Goal: Find specific page/section: Find specific page/section

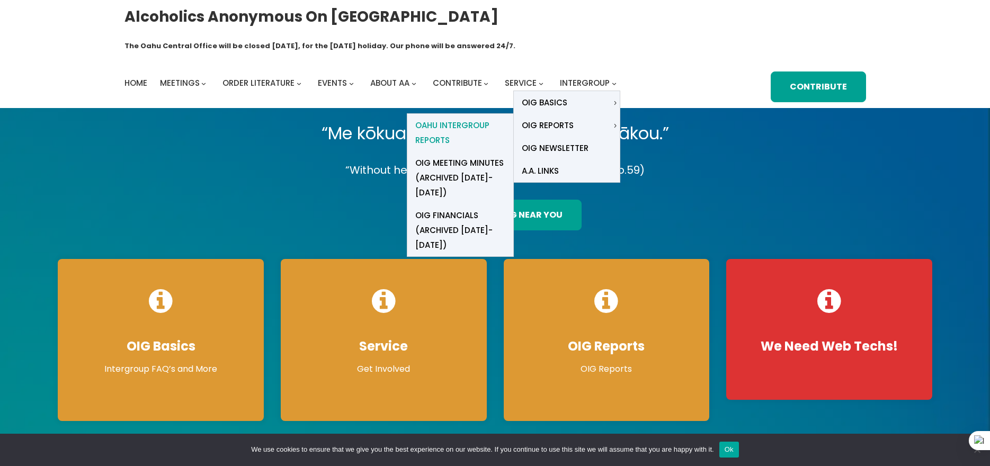
click at [452, 118] on span "Oahu Intergroup Reports" at bounding box center [460, 133] width 90 height 30
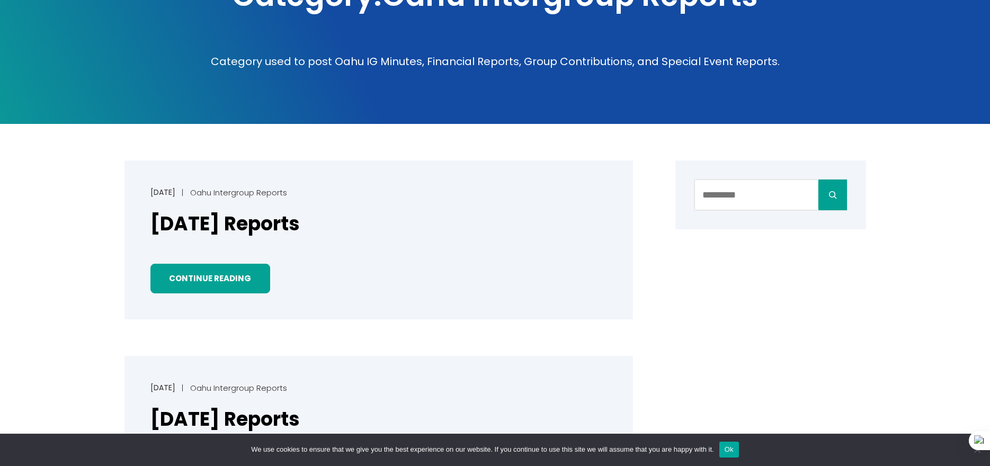
scroll to position [318, 0]
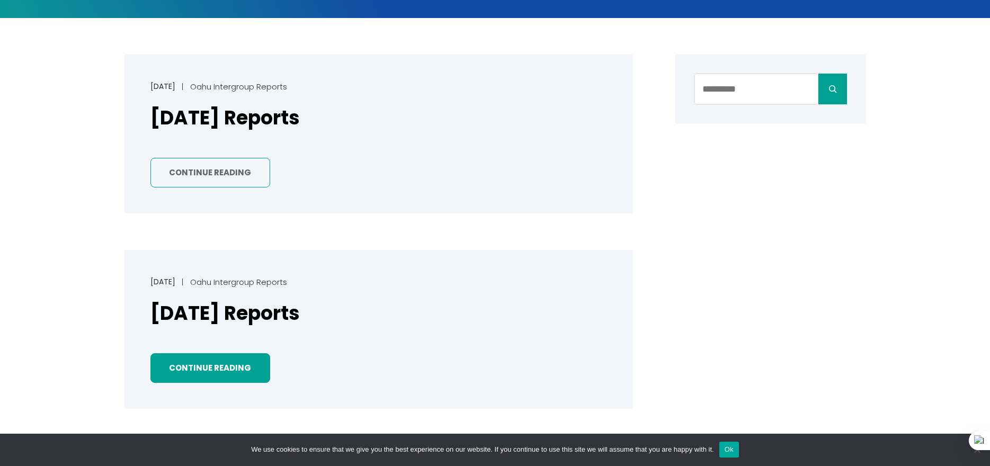
click at [241, 158] on link "Continue Reading" at bounding box center [210, 173] width 120 height 30
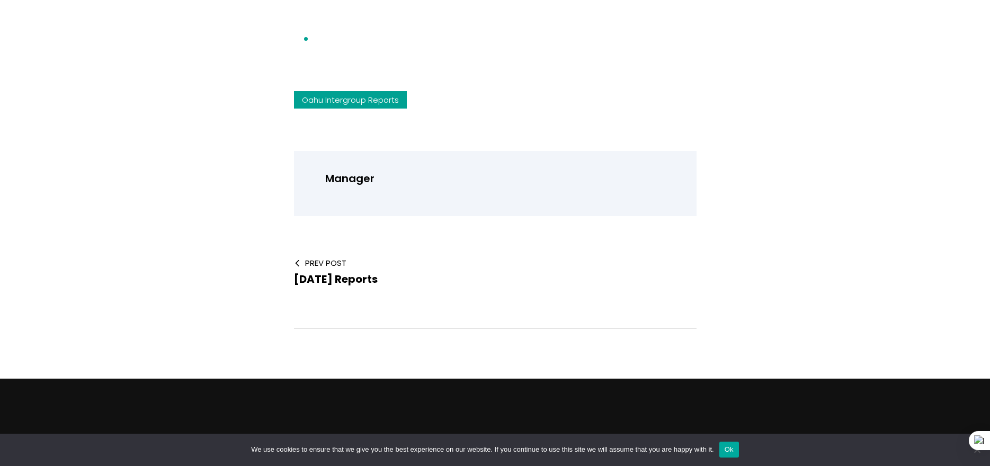
scroll to position [312, 0]
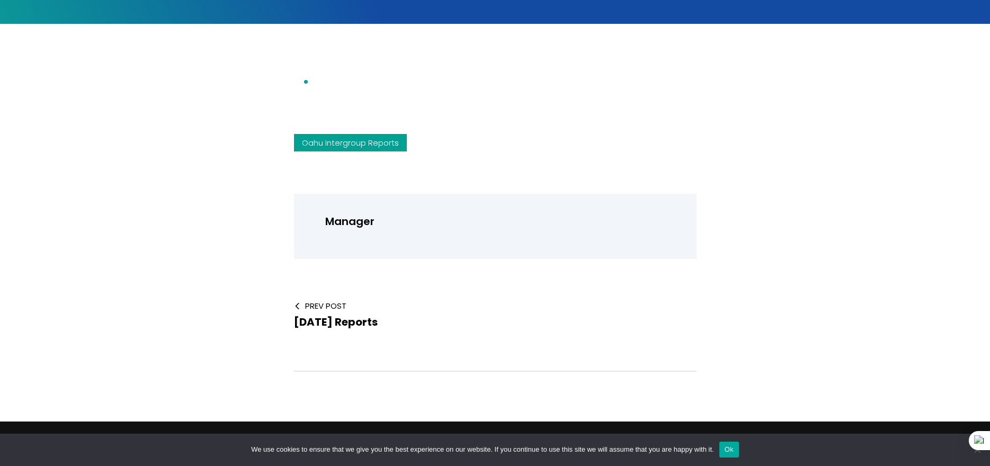
click at [356, 134] on link "Oahu Intergroup Reports" at bounding box center [350, 142] width 113 height 17
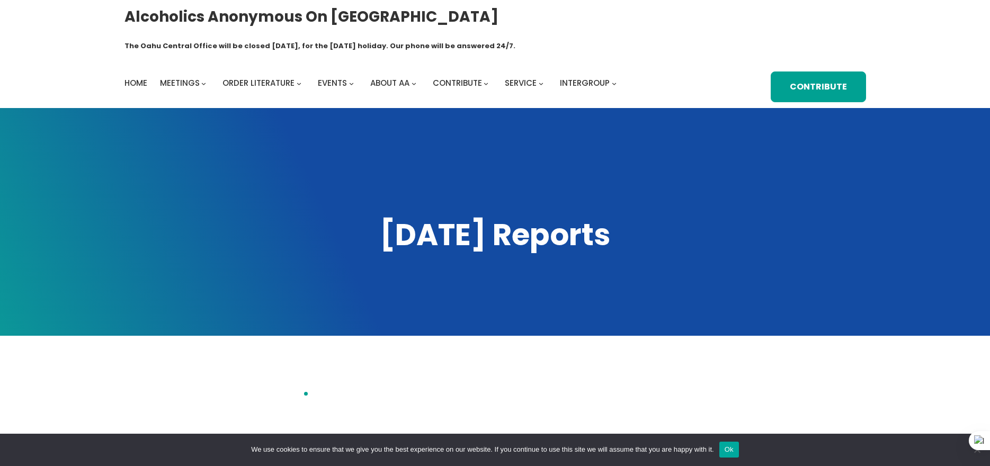
click at [908, 215] on div "[DATE] Reports" at bounding box center [495, 235] width 968 height 40
